Goal: Information Seeking & Learning: Learn about a topic

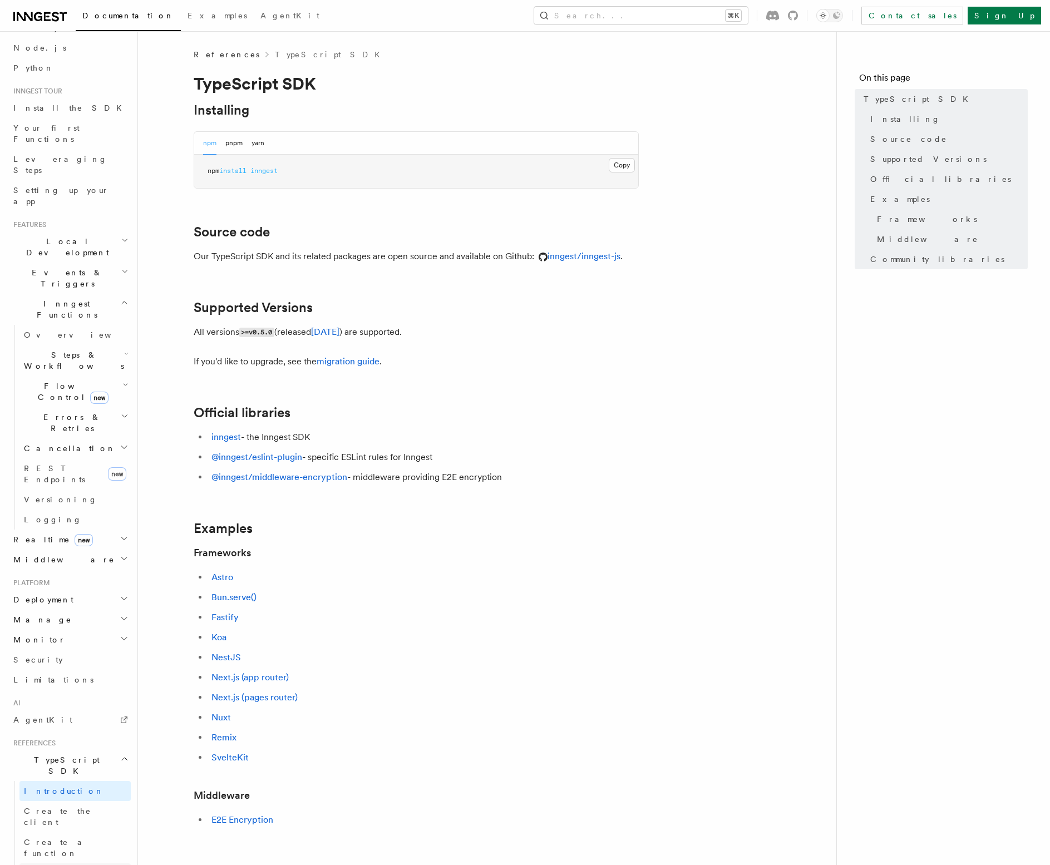
scroll to position [64, 0]
click at [78, 831] on link "Create a function" at bounding box center [74, 846] width 111 height 31
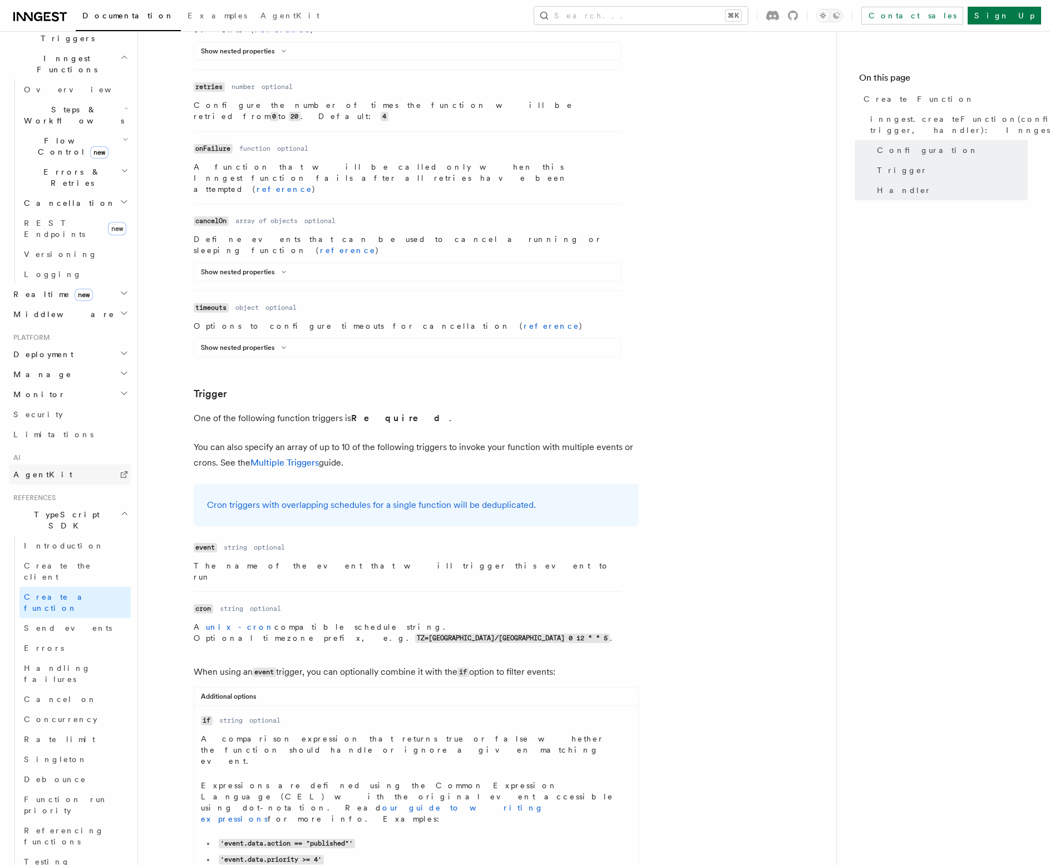
scroll to position [408, 0]
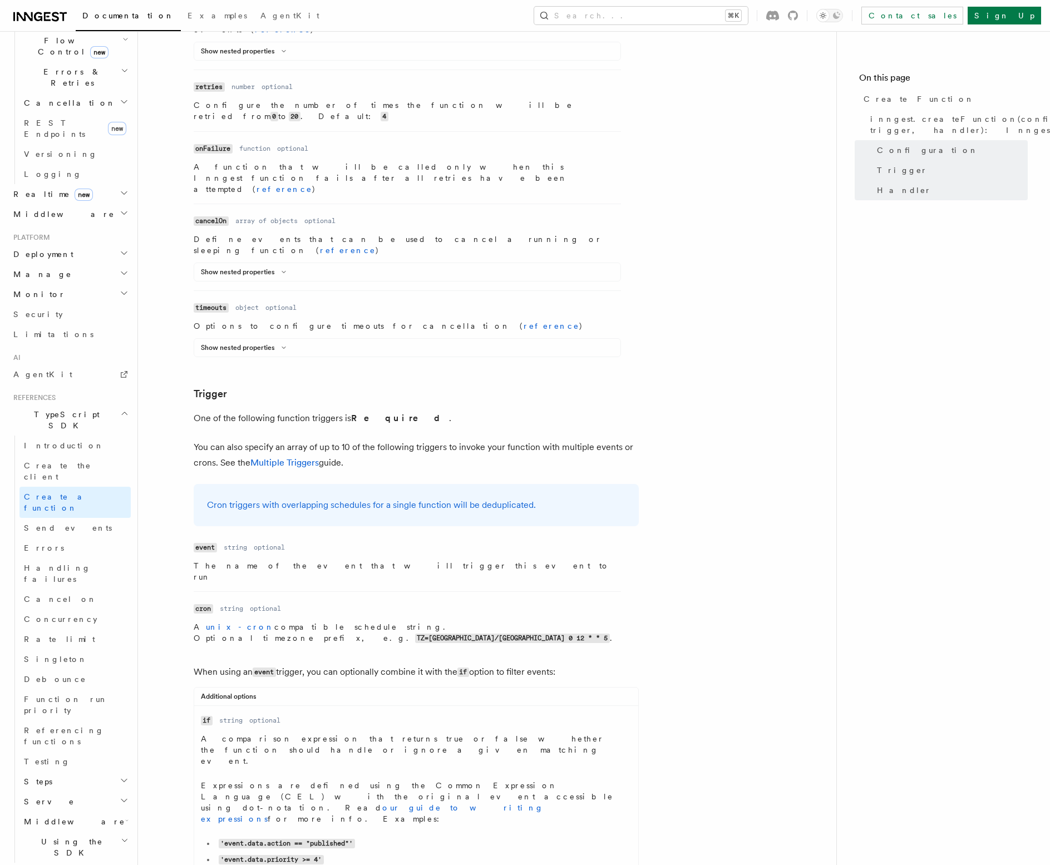
click at [70, 836] on span "Using the SDK" at bounding box center [69, 847] width 101 height 22
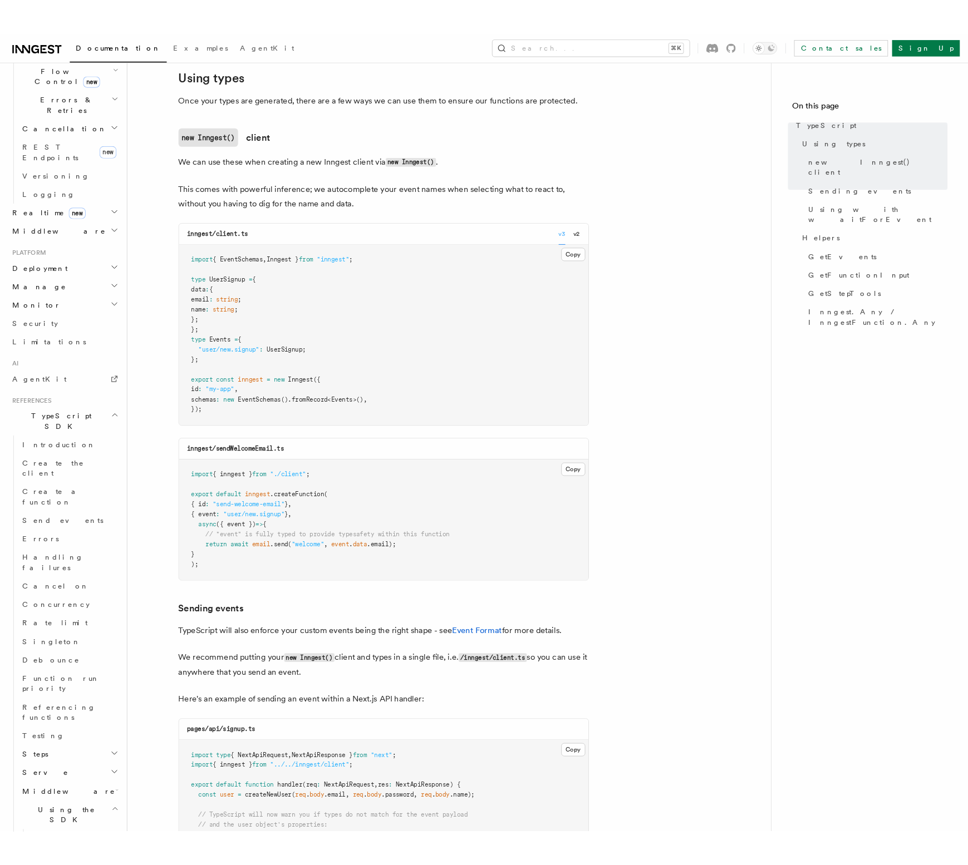
scroll to position [262, 0]
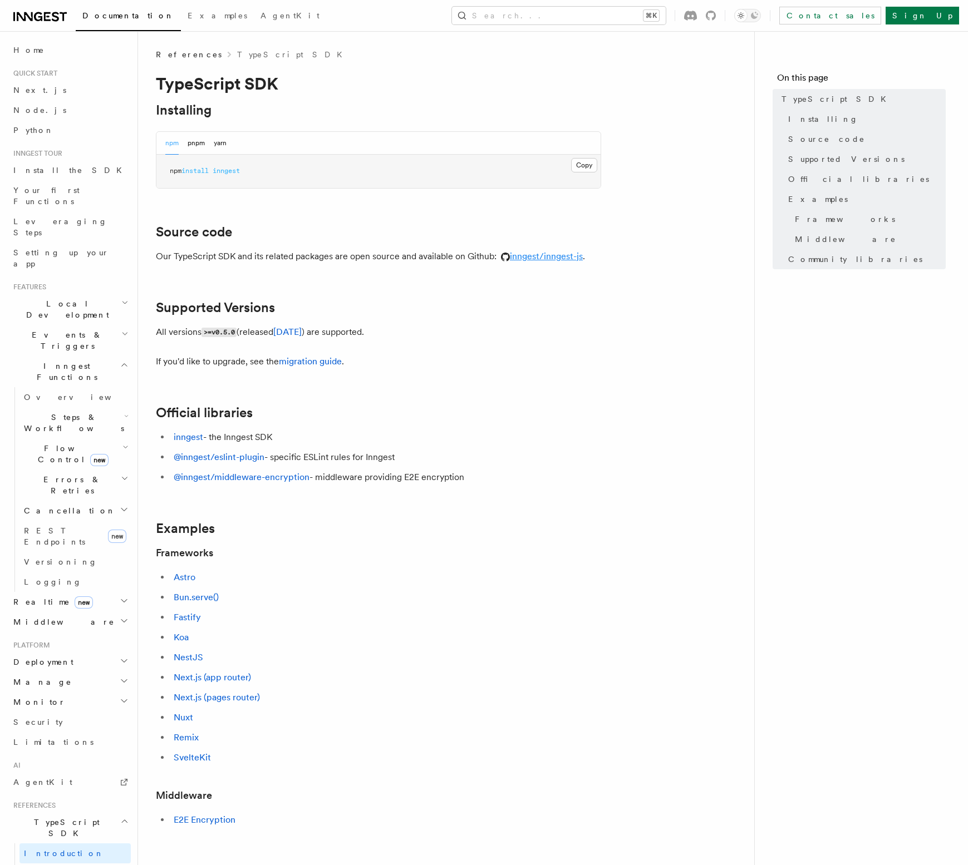
click at [572, 257] on link "inngest/inngest-js" at bounding box center [539, 256] width 86 height 11
